Goal: Transaction & Acquisition: Purchase product/service

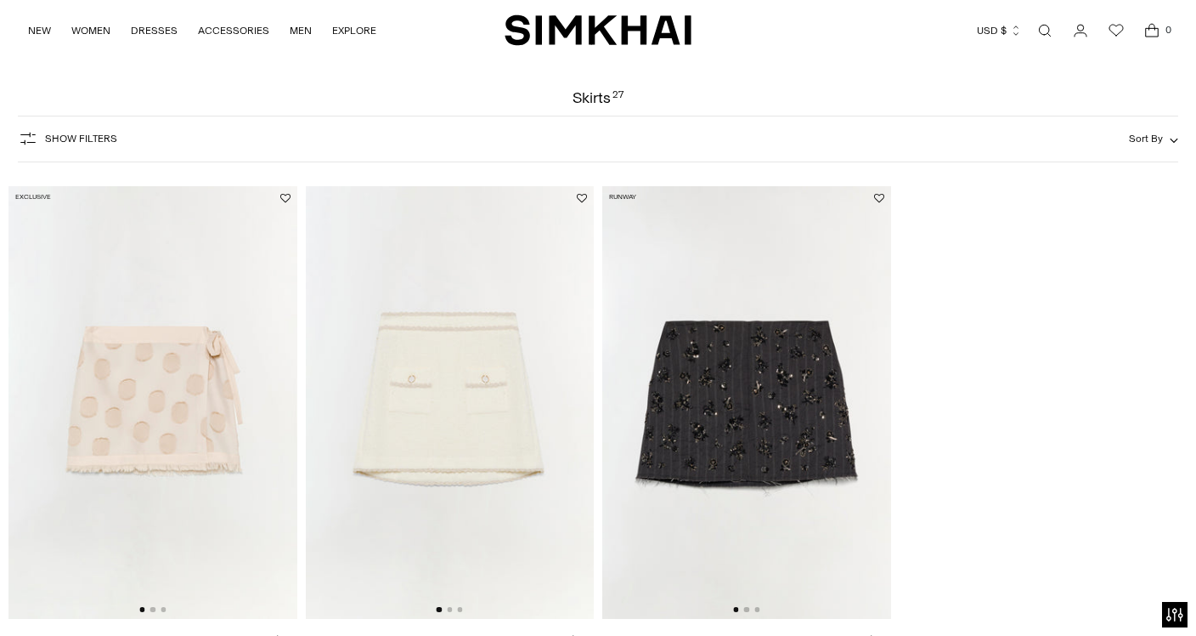
scroll to position [54, 0]
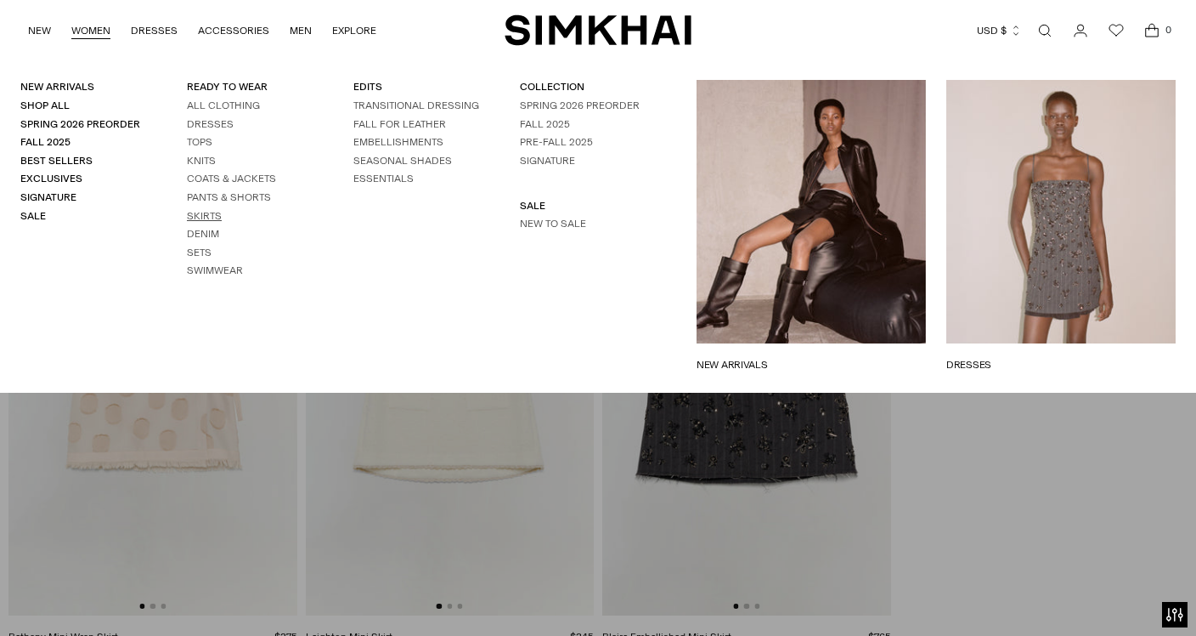
click at [215, 214] on link "Skirts" at bounding box center [204, 216] width 35 height 12
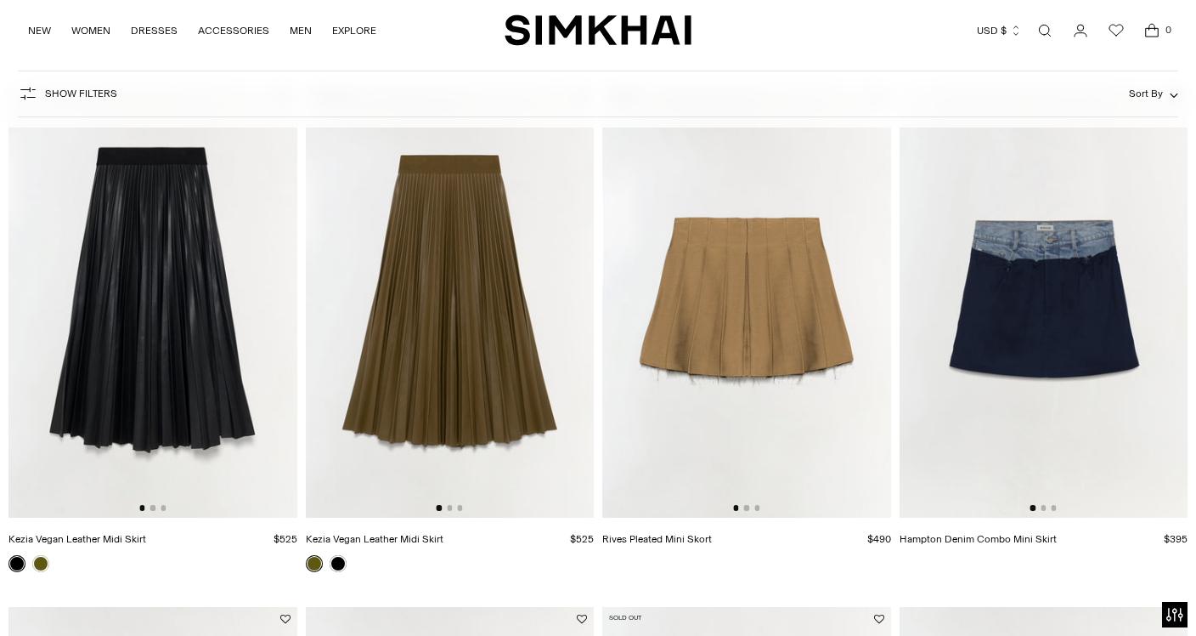
scroll to position [1183, 0]
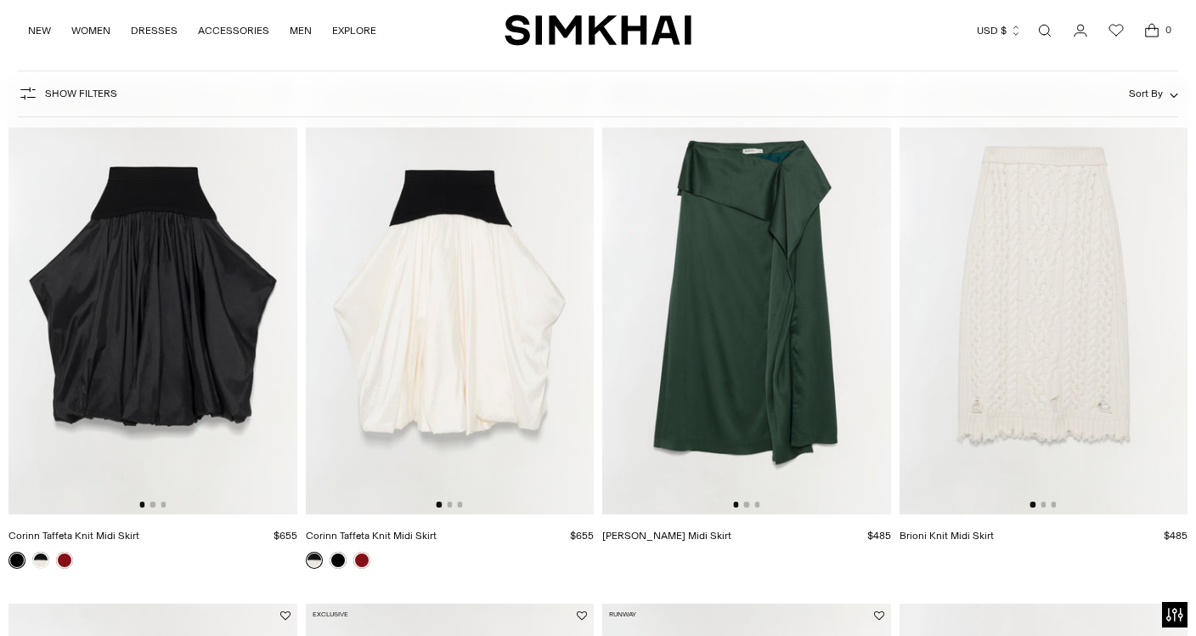
drag, startPoint x: 197, startPoint y: 280, endPoint x: 851, endPoint y: 14, distance: 705.5
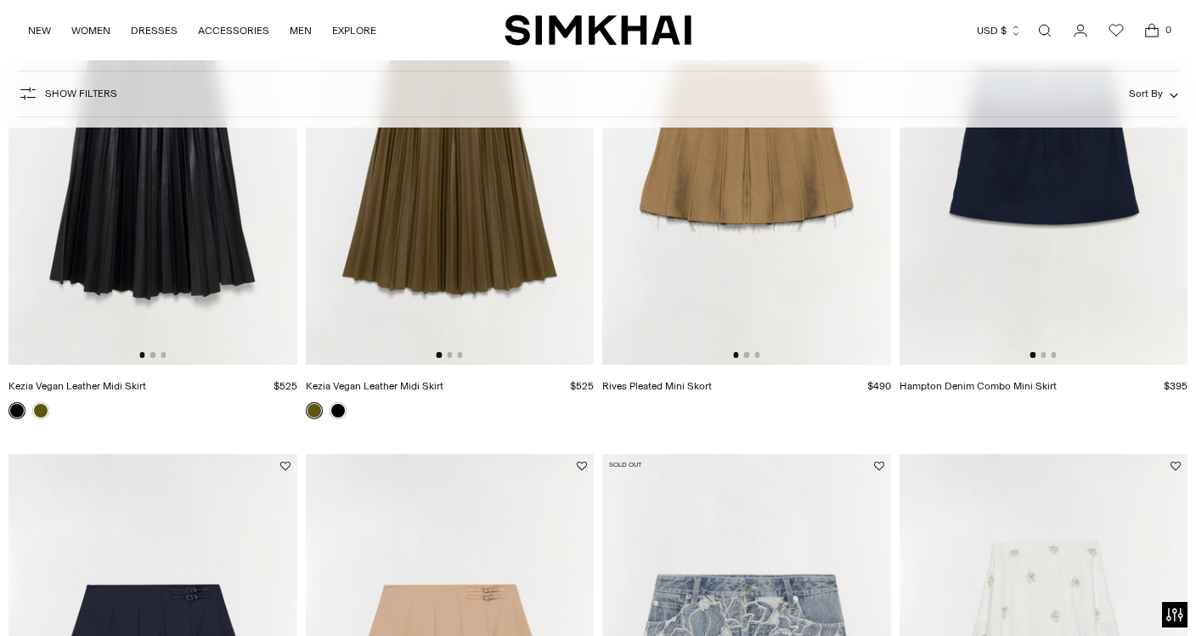
scroll to position [2047, 0]
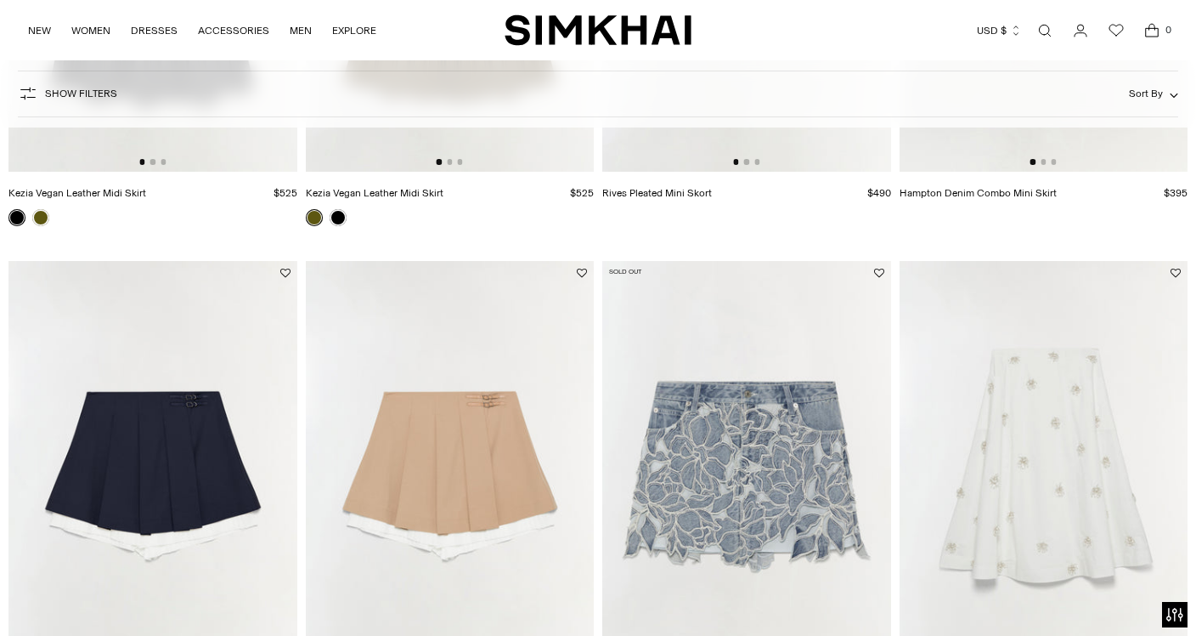
click at [187, 440] on img at bounding box center [152, 477] width 289 height 433
